Goal: Task Accomplishment & Management: Complete application form

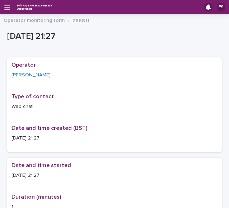
click at [8, 3] on div "ES" at bounding box center [114, 7] width 229 height 14
click at [8, 8] on icon "button" at bounding box center [7, 7] width 6 height 6
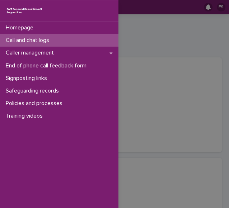
click at [19, 36] on div "Call and chat logs" at bounding box center [59, 40] width 119 height 13
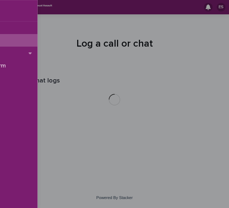
click at [178, 40] on div "Homepage Call and chat logs Caller management End of phone call feedback form S…" at bounding box center [114, 104] width 229 height 208
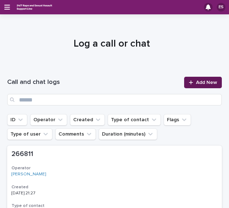
click at [200, 82] on span "Add New" at bounding box center [206, 82] width 21 height 5
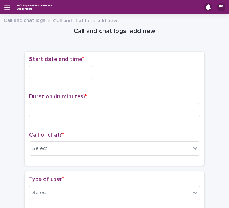
click at [69, 68] on input "text" at bounding box center [61, 72] width 64 height 13
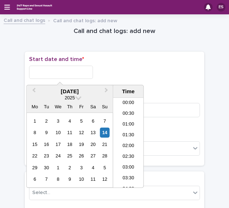
scroll to position [427, 0]
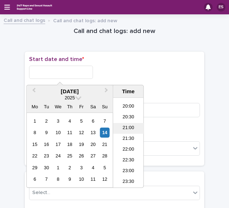
click at [129, 130] on li "21:00" at bounding box center [128, 128] width 31 height 11
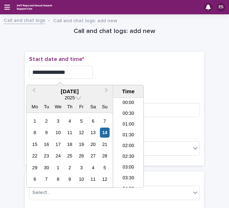
scroll to position [413, 0]
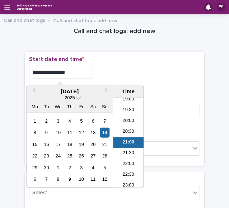
click at [93, 68] on input "**********" at bounding box center [61, 72] width 64 height 13
type input "**********"
click at [131, 68] on div "**********" at bounding box center [114, 72] width 171 height 13
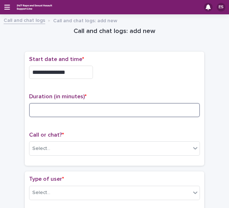
click at [55, 111] on input at bounding box center [114, 110] width 171 height 14
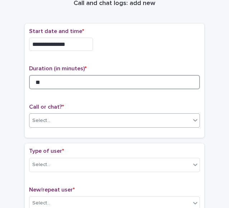
type input "**"
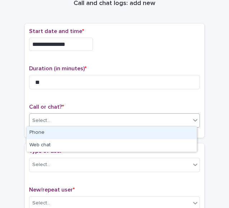
click at [52, 115] on div "Select..." at bounding box center [109, 121] width 161 height 12
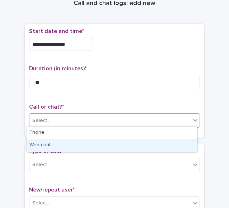
click at [41, 142] on div "Web chat" at bounding box center [112, 145] width 170 height 13
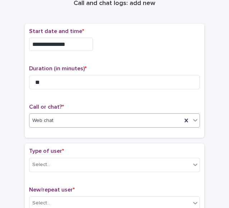
scroll to position [53, 0]
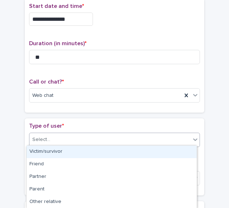
click at [48, 135] on div "Select..." at bounding box center [109, 140] width 161 height 12
click at [60, 151] on div "Victim/survivor" at bounding box center [112, 152] width 170 height 13
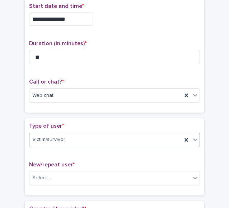
scroll to position [114, 0]
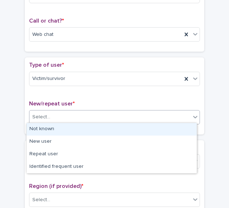
click at [44, 113] on div "Select..." at bounding box center [41, 117] width 18 height 8
click at [57, 131] on div "Not known" at bounding box center [112, 129] width 170 height 13
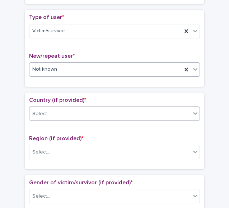
scroll to position [162, 0]
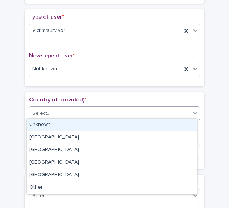
click at [50, 108] on div "Select..." at bounding box center [109, 114] width 161 height 12
click at [57, 120] on div "Unknown" at bounding box center [112, 125] width 170 height 13
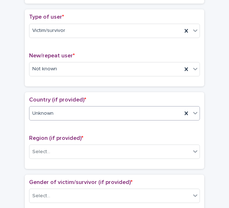
scroll to position [217, 0]
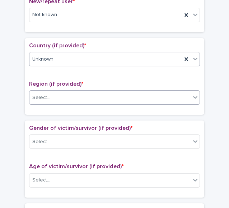
click at [52, 101] on div "Select..." at bounding box center [114, 98] width 171 height 14
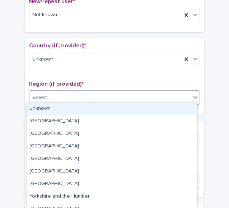
click at [58, 106] on div "Unknown" at bounding box center [112, 109] width 170 height 13
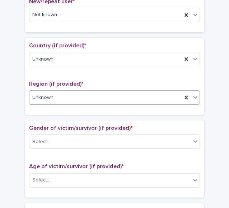
scroll to position [259, 0]
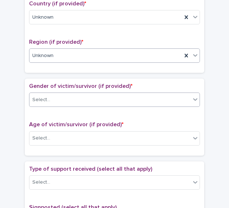
click at [54, 97] on div "Select..." at bounding box center [109, 100] width 161 height 12
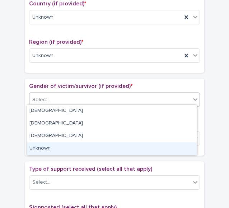
click at [36, 146] on div "Unknown" at bounding box center [112, 149] width 170 height 13
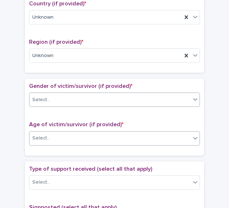
click at [48, 138] on div "Select..." at bounding box center [109, 139] width 161 height 12
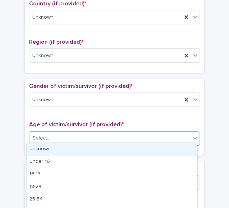
click at [57, 143] on div "Unknown" at bounding box center [112, 149] width 170 height 13
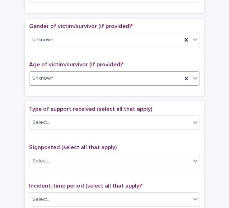
scroll to position [319, 0]
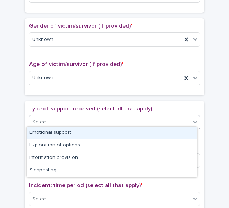
click at [47, 125] on div "Select..." at bounding box center [109, 122] width 161 height 12
click at [58, 133] on div "Emotional support" at bounding box center [112, 133] width 170 height 13
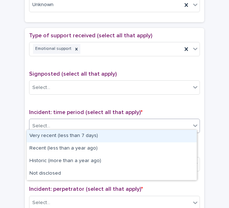
click at [50, 125] on div "Select..." at bounding box center [109, 126] width 161 height 12
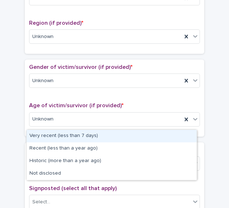
click at [82, 66] on span "Gender of victim/survivor (if provided) *" at bounding box center [80, 67] width 103 height 6
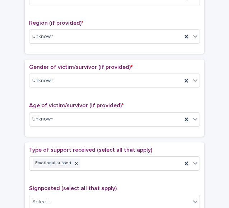
scroll to position [253, 0]
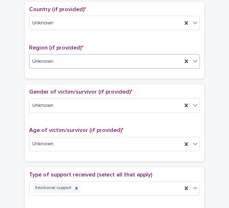
click at [61, 57] on div "Unknown" at bounding box center [105, 62] width 153 height 12
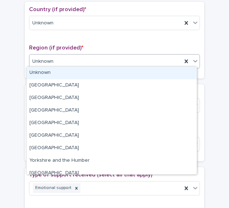
click at [80, 48] on p "Region (if provided) *" at bounding box center [114, 48] width 171 height 7
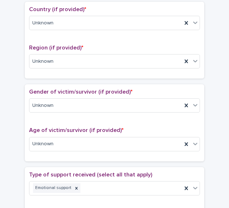
scroll to position [170, 0]
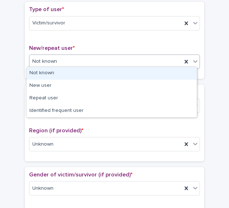
click at [57, 56] on div "Not known" at bounding box center [105, 62] width 153 height 12
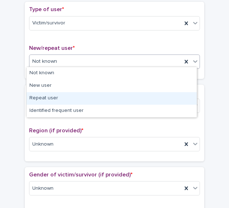
click at [49, 96] on div "Repeat user" at bounding box center [112, 98] width 170 height 13
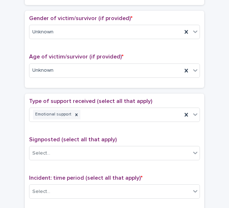
scroll to position [389, 0]
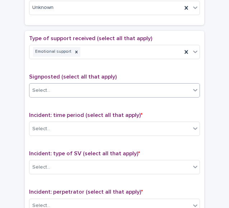
click at [64, 86] on div "Select..." at bounding box center [109, 91] width 161 height 12
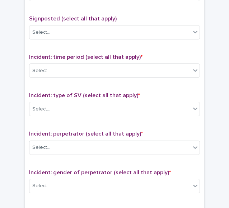
scroll to position [449, 0]
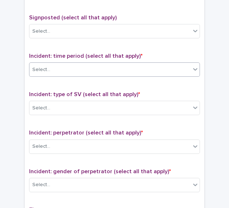
click at [54, 71] on div "Select..." at bounding box center [109, 70] width 161 height 12
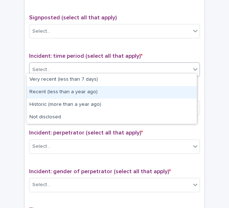
click at [56, 92] on div "Recent (less than a year ago)" at bounding box center [112, 92] width 170 height 13
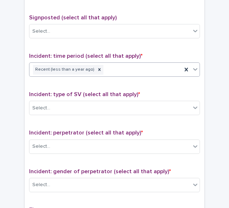
scroll to position [473, 0]
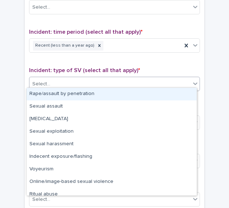
click at [53, 80] on div "Select..." at bounding box center [109, 84] width 161 height 12
click at [64, 95] on div "Rape/assault by penetration" at bounding box center [112, 94] width 170 height 13
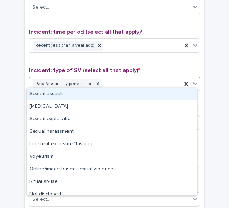
click at [115, 80] on div "Rape/assault by penetration" at bounding box center [105, 84] width 153 height 13
click at [57, 94] on div "Sexual assault" at bounding box center [112, 94] width 170 height 13
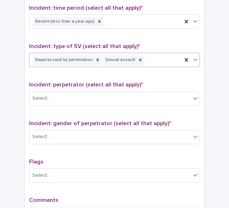
scroll to position [497, 0]
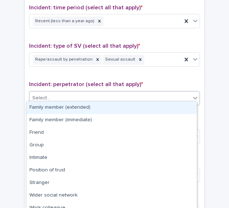
click at [52, 94] on div "Select..." at bounding box center [109, 98] width 161 height 12
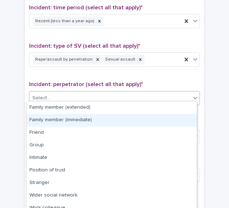
scroll to position [31, 0]
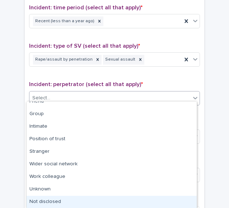
click at [47, 197] on div "Not disclosed" at bounding box center [112, 202] width 170 height 13
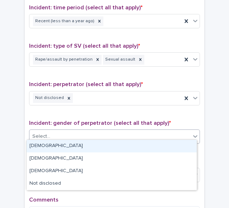
click at [67, 135] on div "Select..." at bounding box center [109, 137] width 161 height 12
click at [56, 144] on div "[DEMOGRAPHIC_DATA]" at bounding box center [112, 146] width 170 height 13
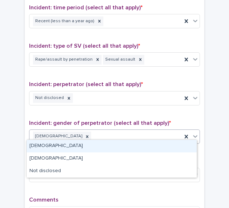
click at [101, 134] on div "[DEMOGRAPHIC_DATA]" at bounding box center [105, 136] width 153 height 13
click at [79, 131] on div "[DEMOGRAPHIC_DATA]" at bounding box center [105, 136] width 153 height 13
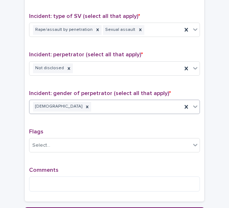
scroll to position [532, 0]
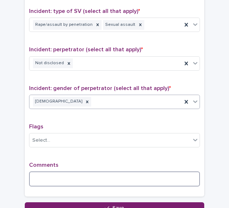
click at [45, 172] on textarea at bounding box center [114, 179] width 171 height 15
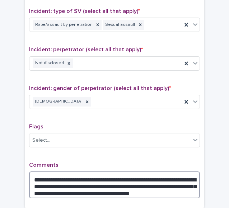
scroll to position [575, 0]
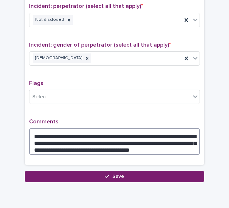
click at [111, 128] on textarea "**********" at bounding box center [114, 141] width 171 height 27
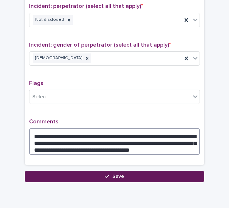
type textarea "**********"
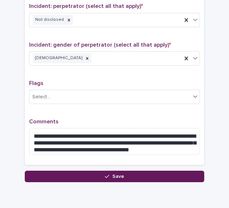
click at [60, 172] on button "Save" at bounding box center [115, 176] width 180 height 11
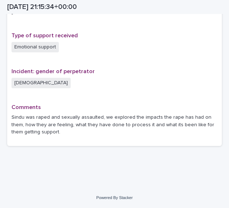
scroll to position [496, 0]
